Goal: Find specific page/section: Find specific page/section

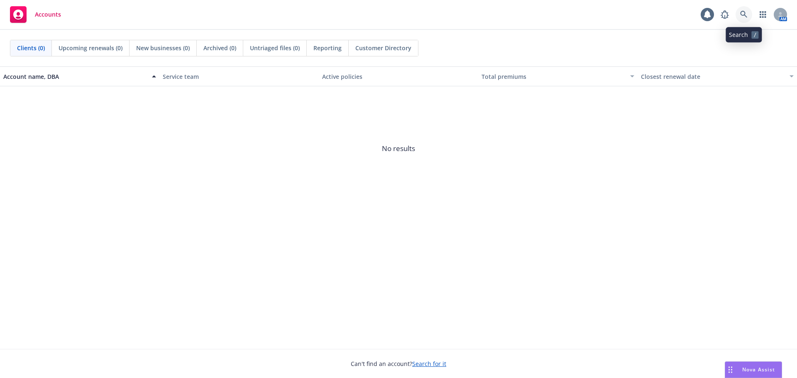
click at [742, 12] on icon at bounding box center [743, 14] width 7 height 7
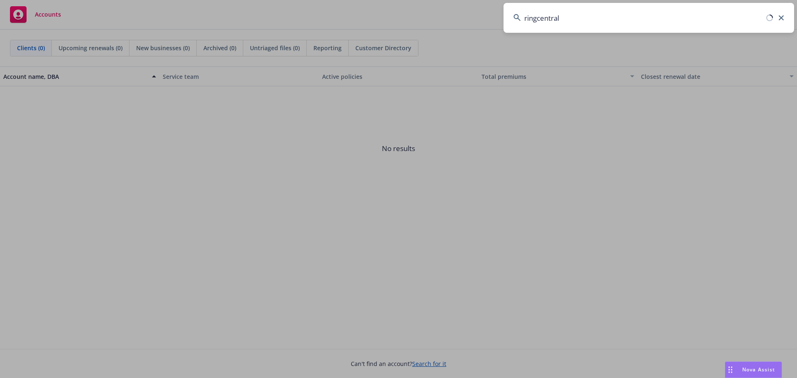
type input "ringcentral"
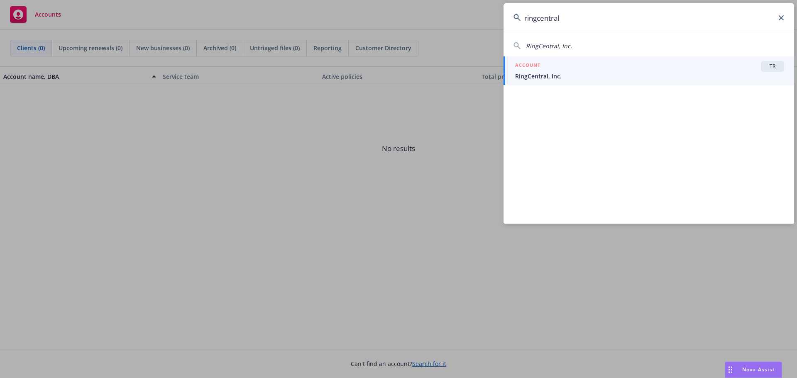
click at [552, 73] on span "RingCentral, Inc." at bounding box center [649, 76] width 269 height 9
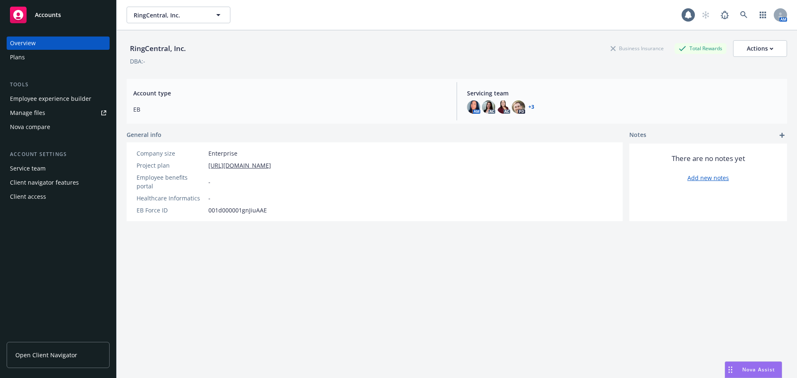
click at [46, 112] on link "Manage files" at bounding box center [58, 112] width 103 height 13
